Goal: Find specific page/section: Find specific page/section

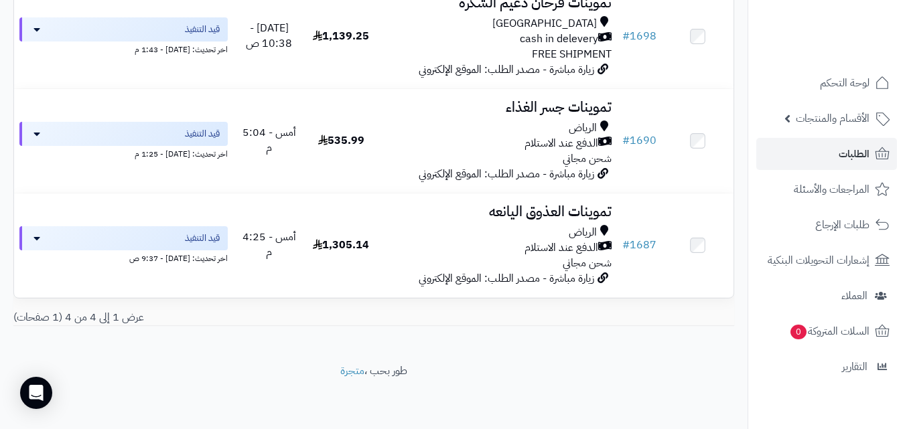
scroll to position [336, 0]
click at [855, 155] on span "الطلبات" at bounding box center [853, 154] width 31 height 19
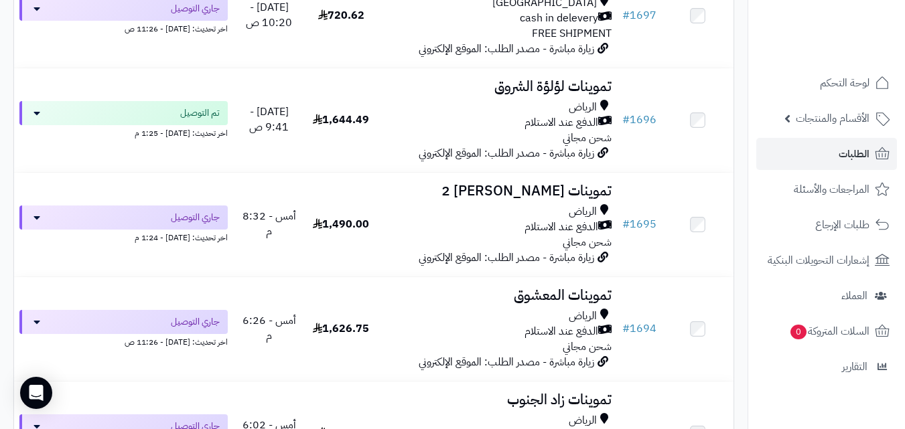
scroll to position [625, 0]
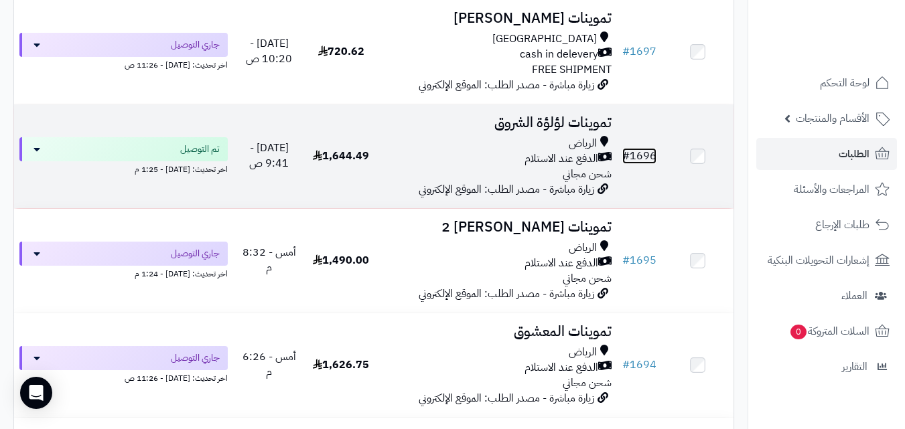
click at [643, 163] on link "# 1696" at bounding box center [639, 156] width 34 height 16
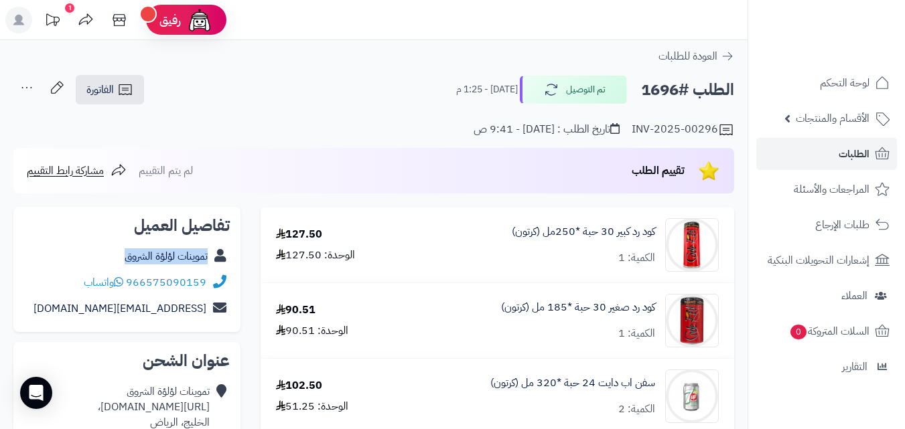
copy div "تموينات لؤلؤة الشروق"
drag, startPoint x: 109, startPoint y: 252, endPoint x: 230, endPoint y: 261, distance: 120.8
click at [230, 261] on div "تفاصيل العميل تموينات لؤلؤة الشروق 966575090159 واتساب [EMAIL_ADDRESS][DOMAIN_N…" at bounding box center [126, 270] width 227 height 126
click at [125, 84] on icon at bounding box center [125, 90] width 16 height 16
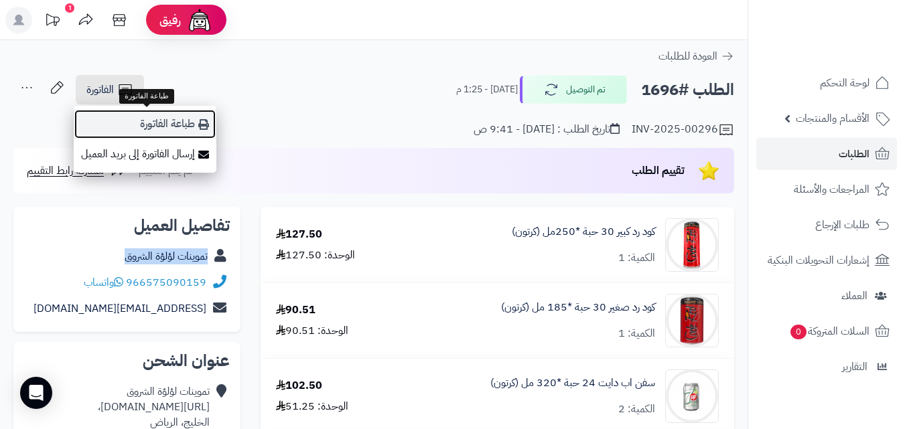
click at [179, 121] on link "طباعة الفاتورة" at bounding box center [145, 124] width 143 height 30
